Goal: Task Accomplishment & Management: Use online tool/utility

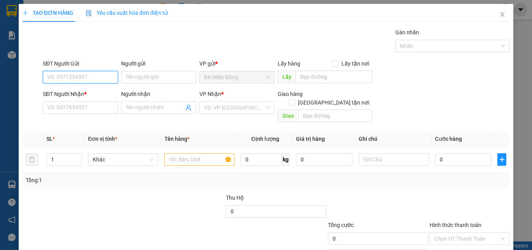
click at [66, 78] on input "SĐT Người Gửi" at bounding box center [80, 77] width 75 height 12
type input "0776667880"
click at [64, 94] on div "0776667880 - SHOP [GEOGRAPHIC_DATA]" at bounding box center [98, 92] width 103 height 9
type input "SHOP QUÀ"
type input "0901939366"
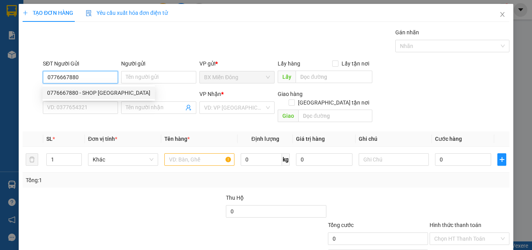
type input "[PERSON_NAME]"
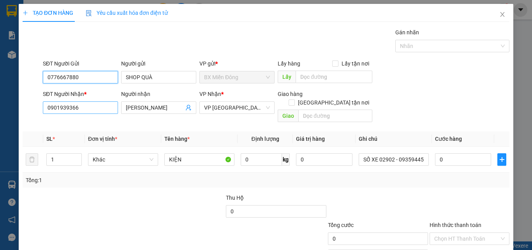
type input "0776667880"
click at [76, 111] on input "0901939366" at bounding box center [80, 107] width 75 height 12
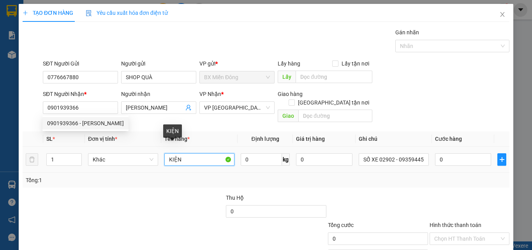
click at [194, 153] on input "KIỆN" at bounding box center [199, 159] width 70 height 12
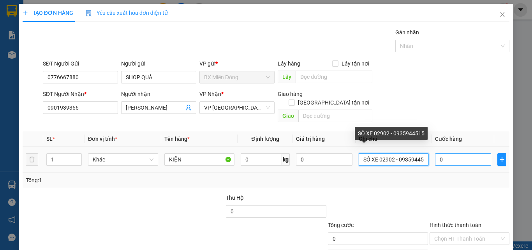
scroll to position [0, 5]
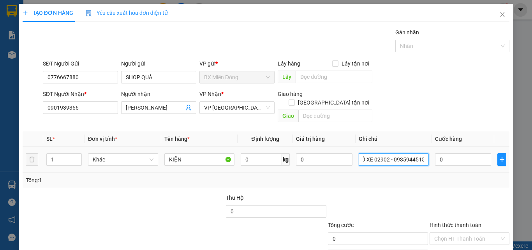
drag, startPoint x: 375, startPoint y: 153, endPoint x: 446, endPoint y: 157, distance: 71.4
click at [446, 157] on tr "1 Khác KIỆN 0 kg 0 SỐ XE 02902 - 0935944515 0" at bounding box center [266, 160] width 487 height 26
type input "SỐ XE 39554 - 0977818481"
click at [431, 176] on div "Tổng: 1" at bounding box center [266, 180] width 481 height 9
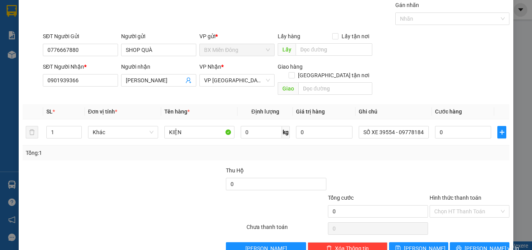
scroll to position [39, 0]
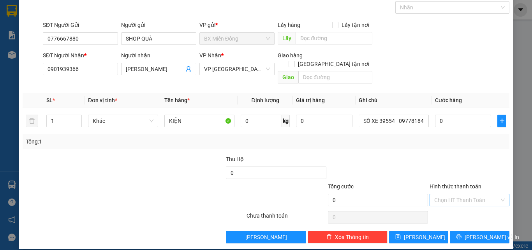
drag, startPoint x: 440, startPoint y: 181, endPoint x: 447, endPoint y: 194, distance: 15.7
click at [440, 183] on label "Hình thức thanh toán" at bounding box center [456, 186] width 52 height 6
click at [440, 194] on input "Hình thức thanh toán" at bounding box center [466, 200] width 65 height 12
click at [453, 196] on input "Hình thức thanh toán" at bounding box center [466, 200] width 65 height 12
click at [446, 218] on div "Miễn phí" at bounding box center [465, 219] width 70 height 9
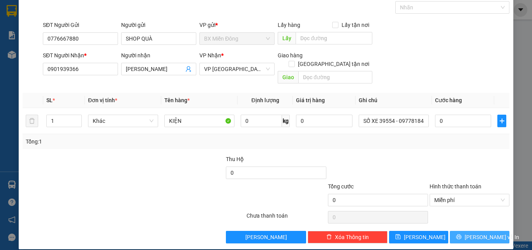
click at [480, 233] on span "[PERSON_NAME] và In" at bounding box center [492, 237] width 55 height 9
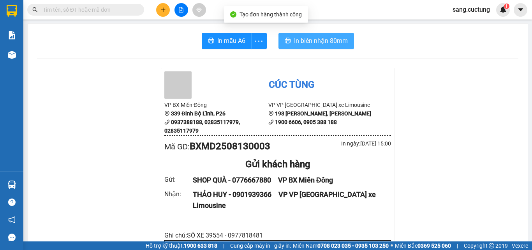
click at [340, 34] on button "In biên nhận 80mm" at bounding box center [317, 41] width 76 height 16
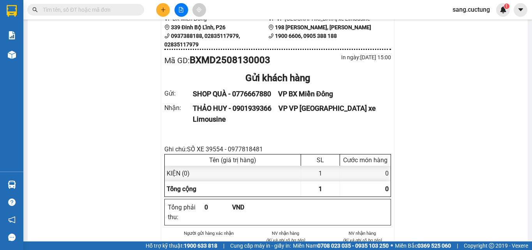
scroll to position [78, 0]
